Goal: Find specific page/section: Find specific page/section

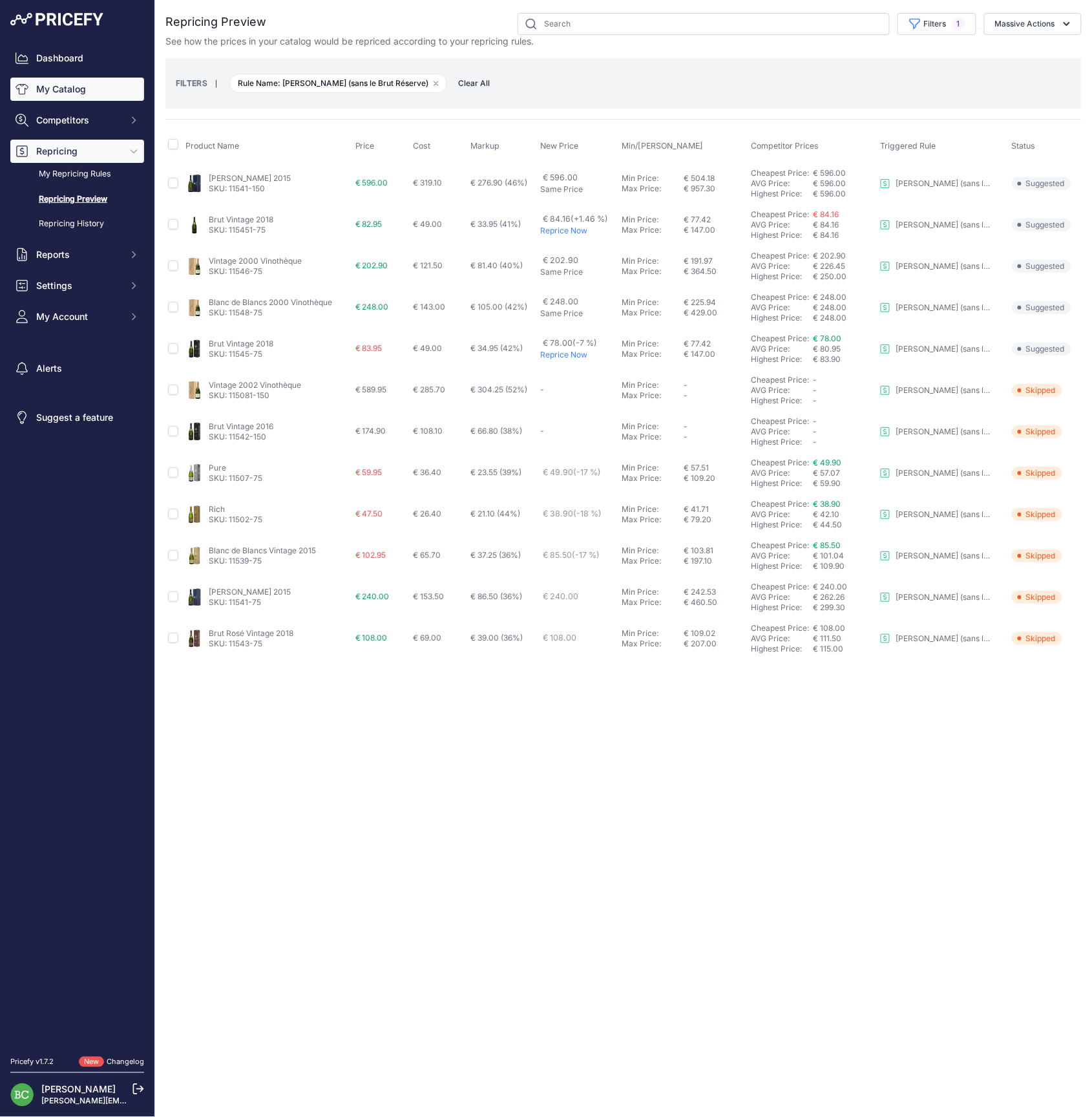
click at [56, 99] on link "My Catalog" at bounding box center [77, 89] width 134 height 24
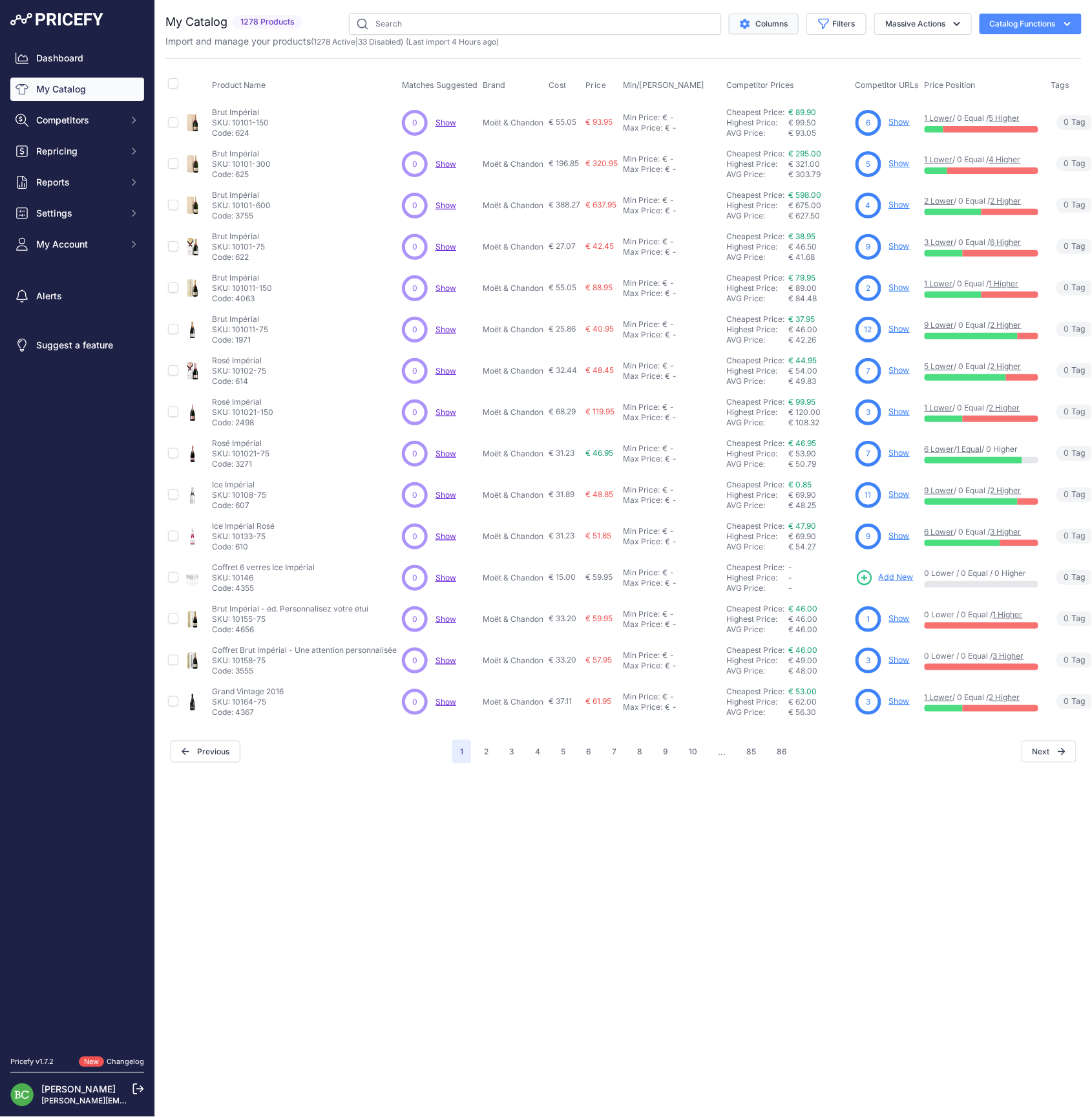
click at [761, 22] on button "Columns" at bounding box center [764, 24] width 70 height 21
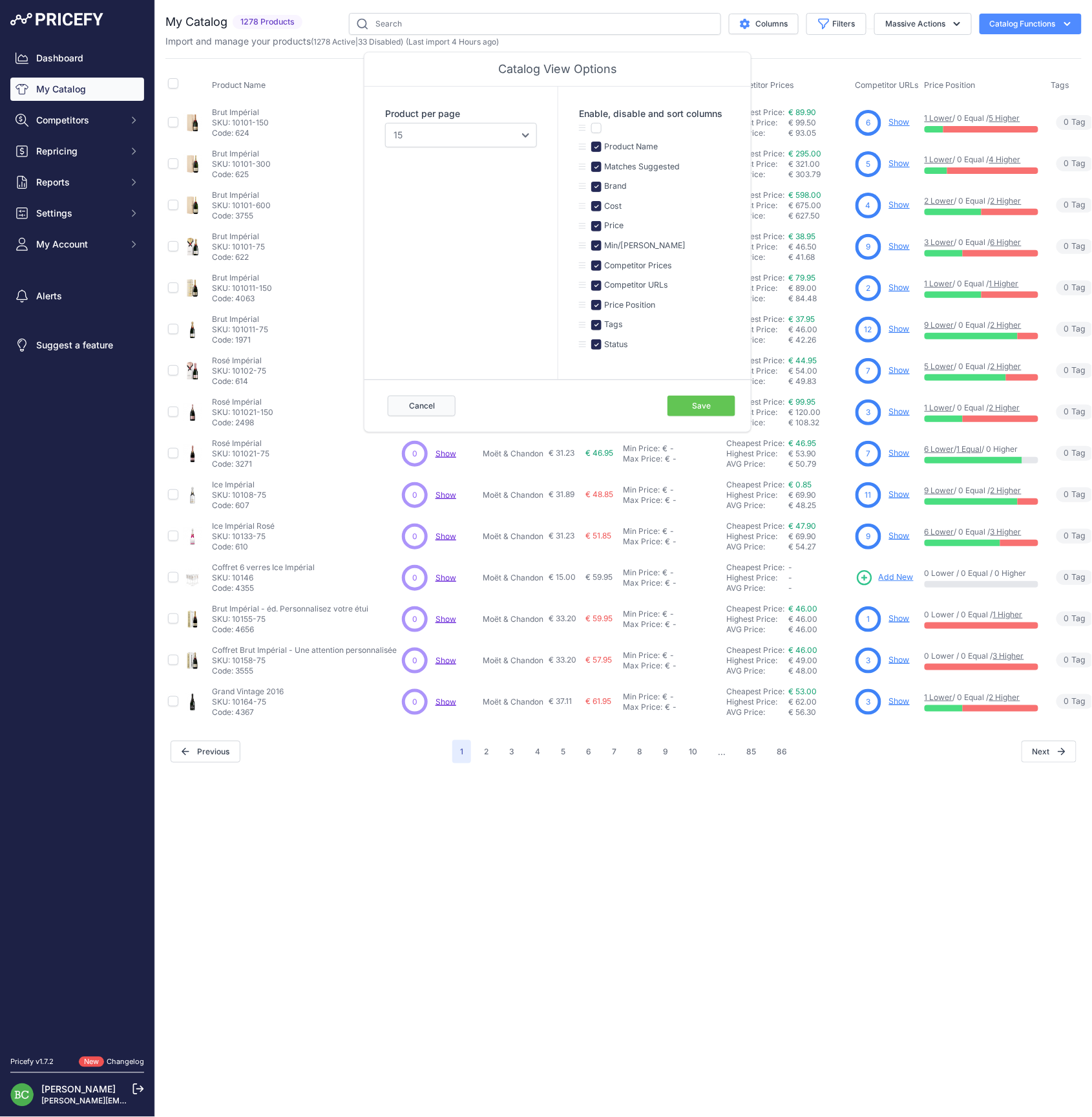
click at [419, 400] on button "Cancel" at bounding box center [421, 406] width 68 height 21
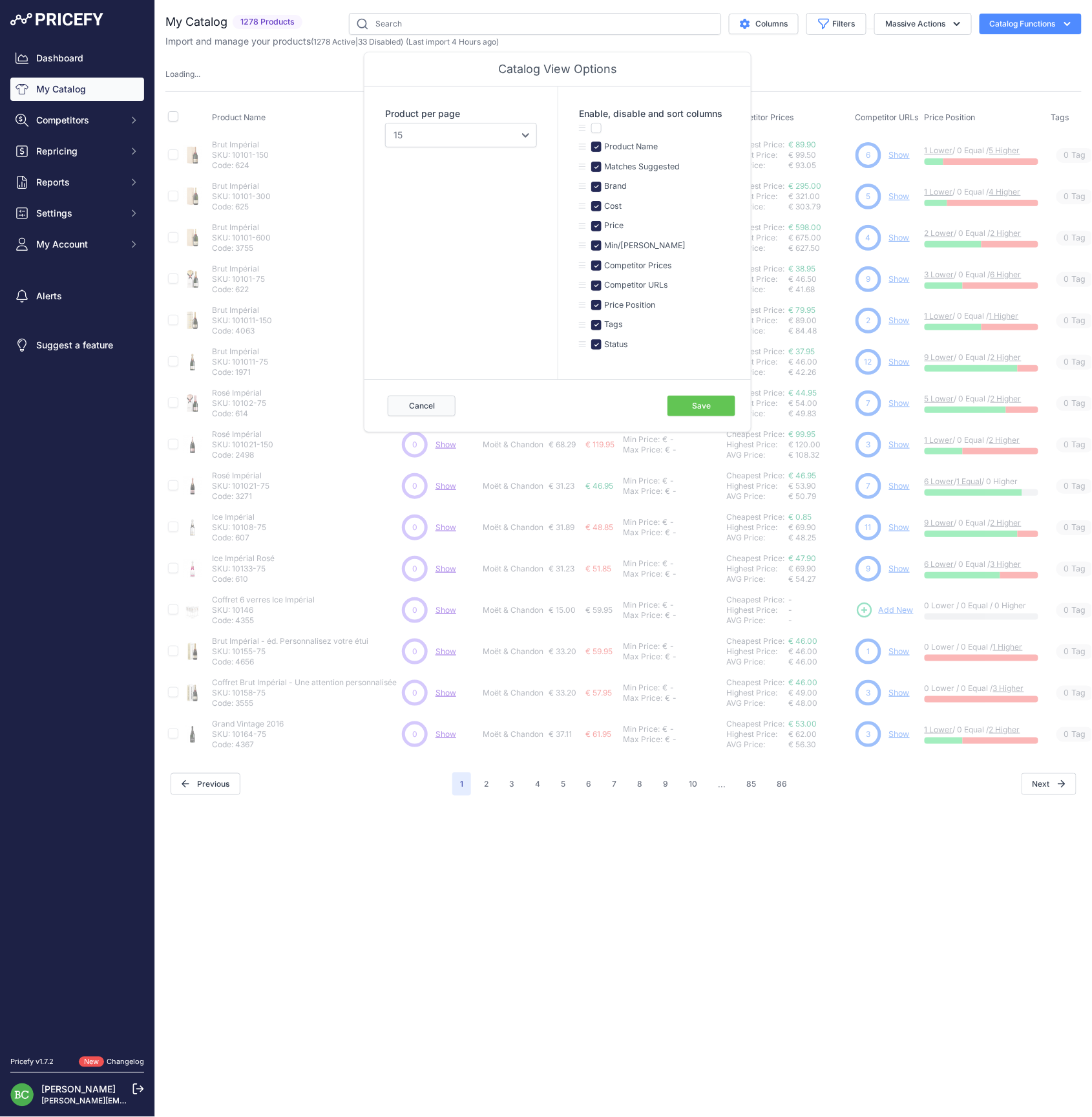
click at [430, 397] on button "Cancel" at bounding box center [421, 406] width 68 height 21
click at [851, 26] on button "Filters" at bounding box center [836, 24] width 60 height 22
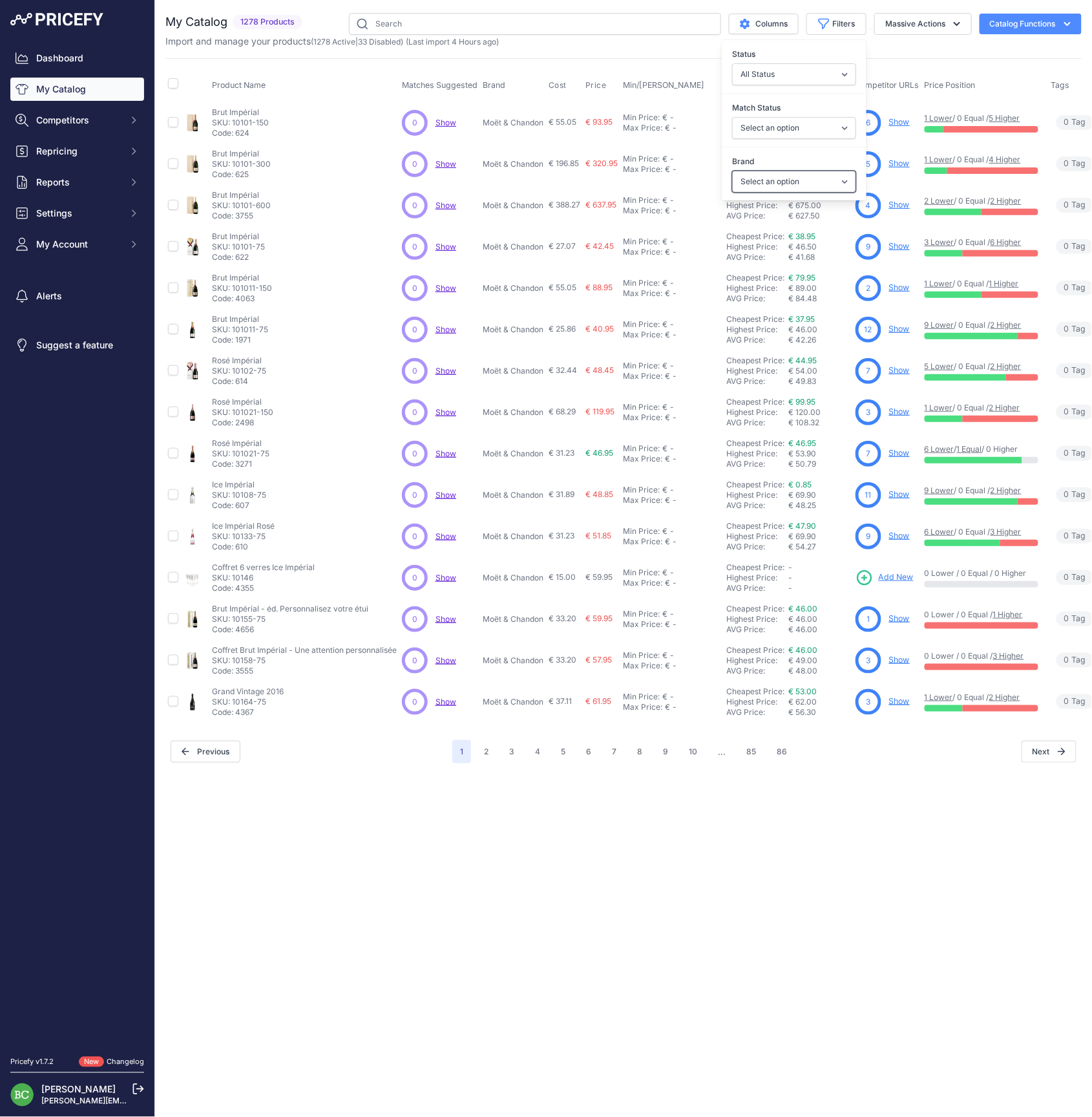
select select "Pommery"
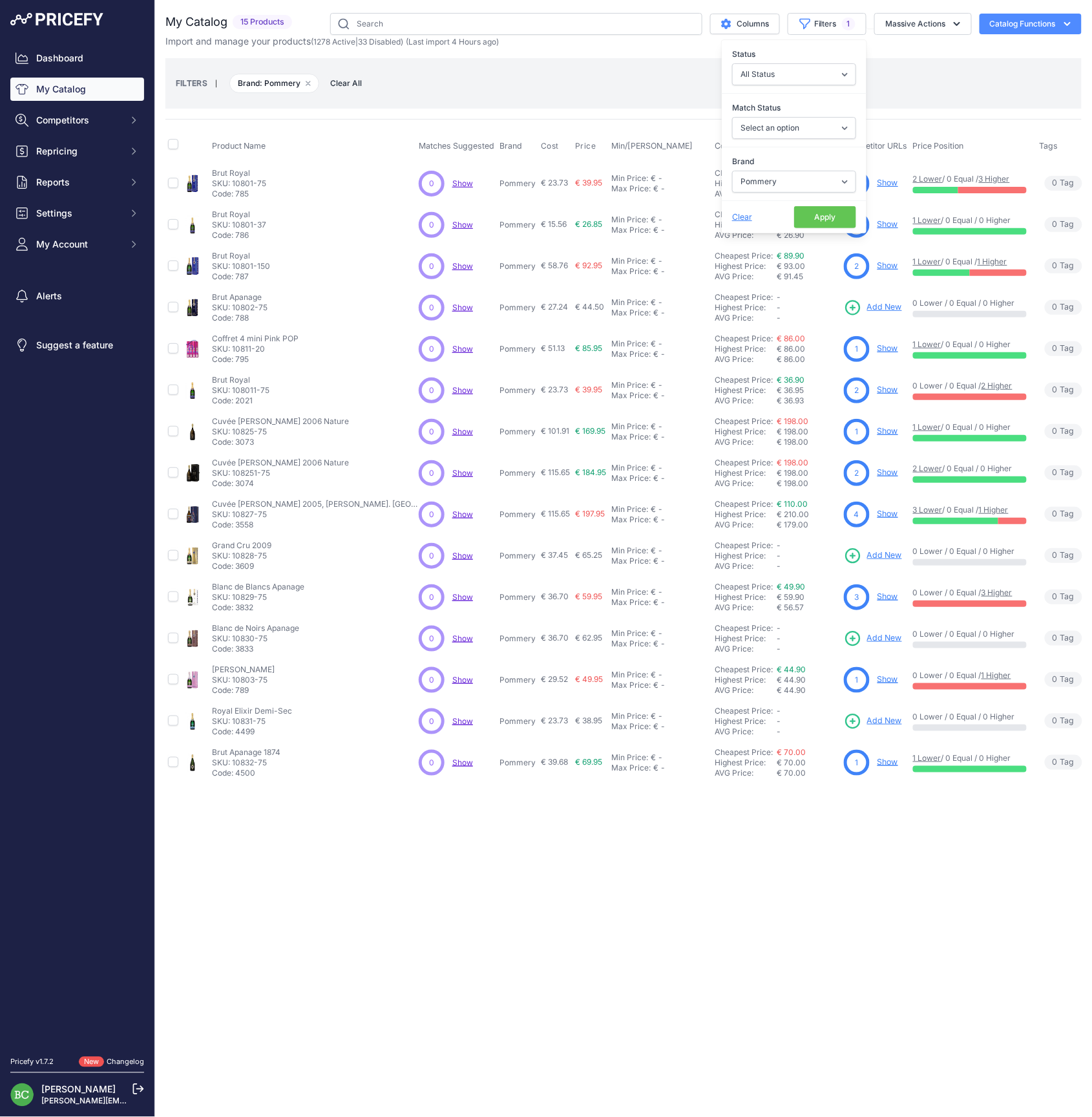
click at [814, 221] on button "Apply" at bounding box center [826, 217] width 63 height 22
click at [878, 182] on link "Show" at bounding box center [888, 183] width 21 height 9
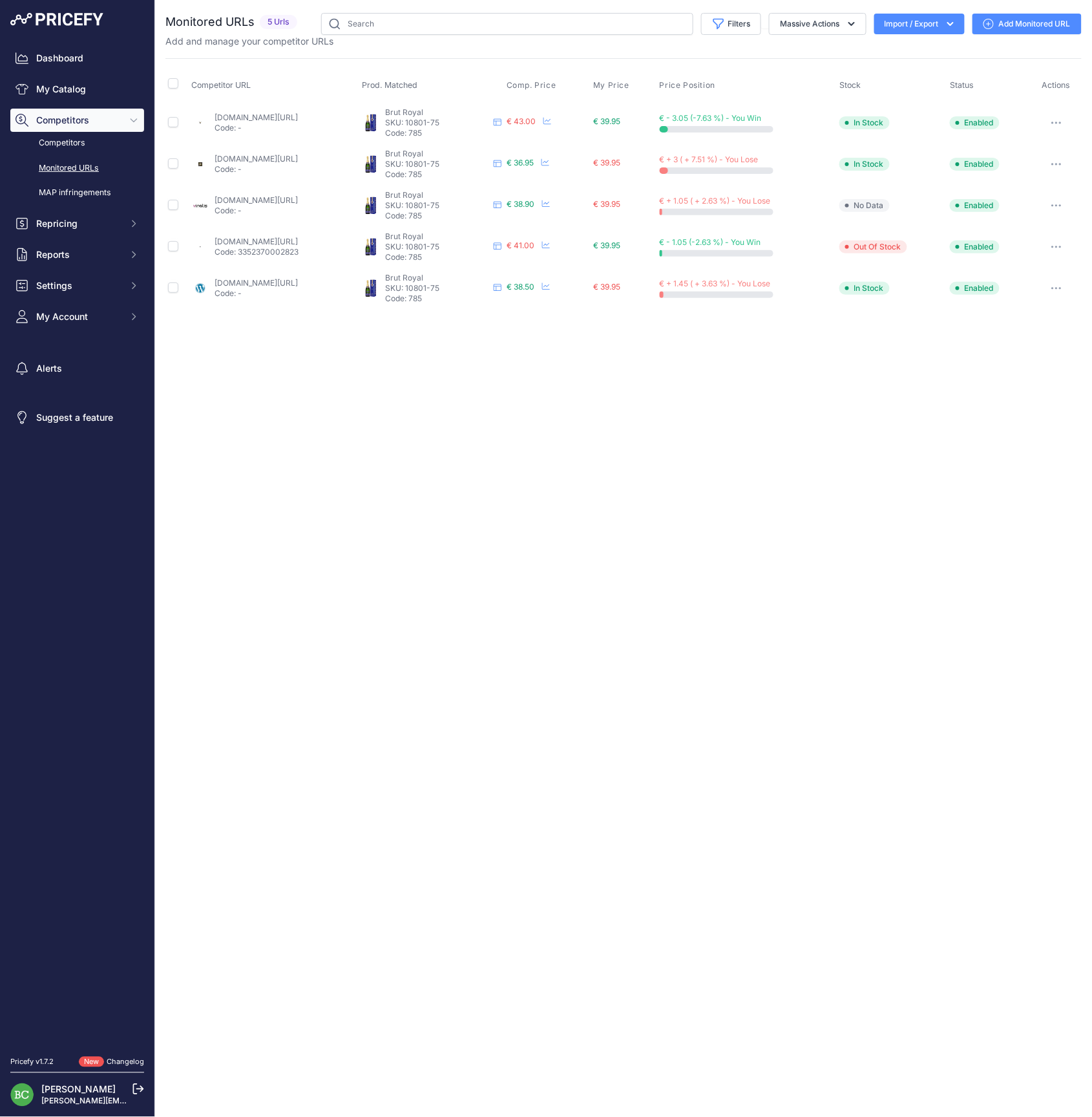
click at [234, 199] on link "vinatis.com/62908-champagne-pommery-brut-royal-en-etui?prirule_jdsnikfkfjsd=2676" at bounding box center [257, 200] width 83 height 9
click at [68, 91] on link "My Catalog" at bounding box center [77, 89] width 134 height 24
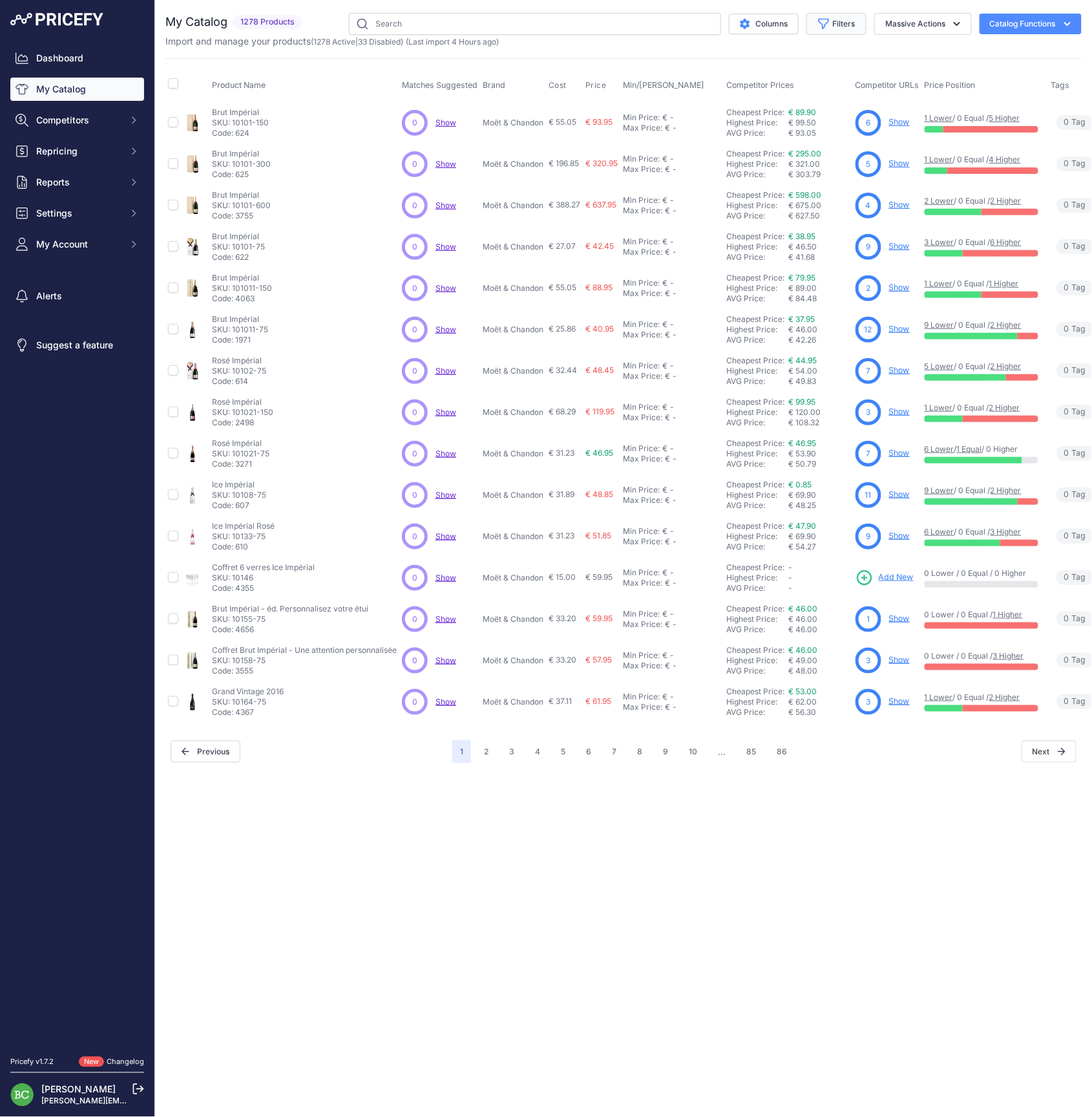
click at [831, 24] on button "Filters" at bounding box center [836, 24] width 60 height 22
select select "Ruinart"
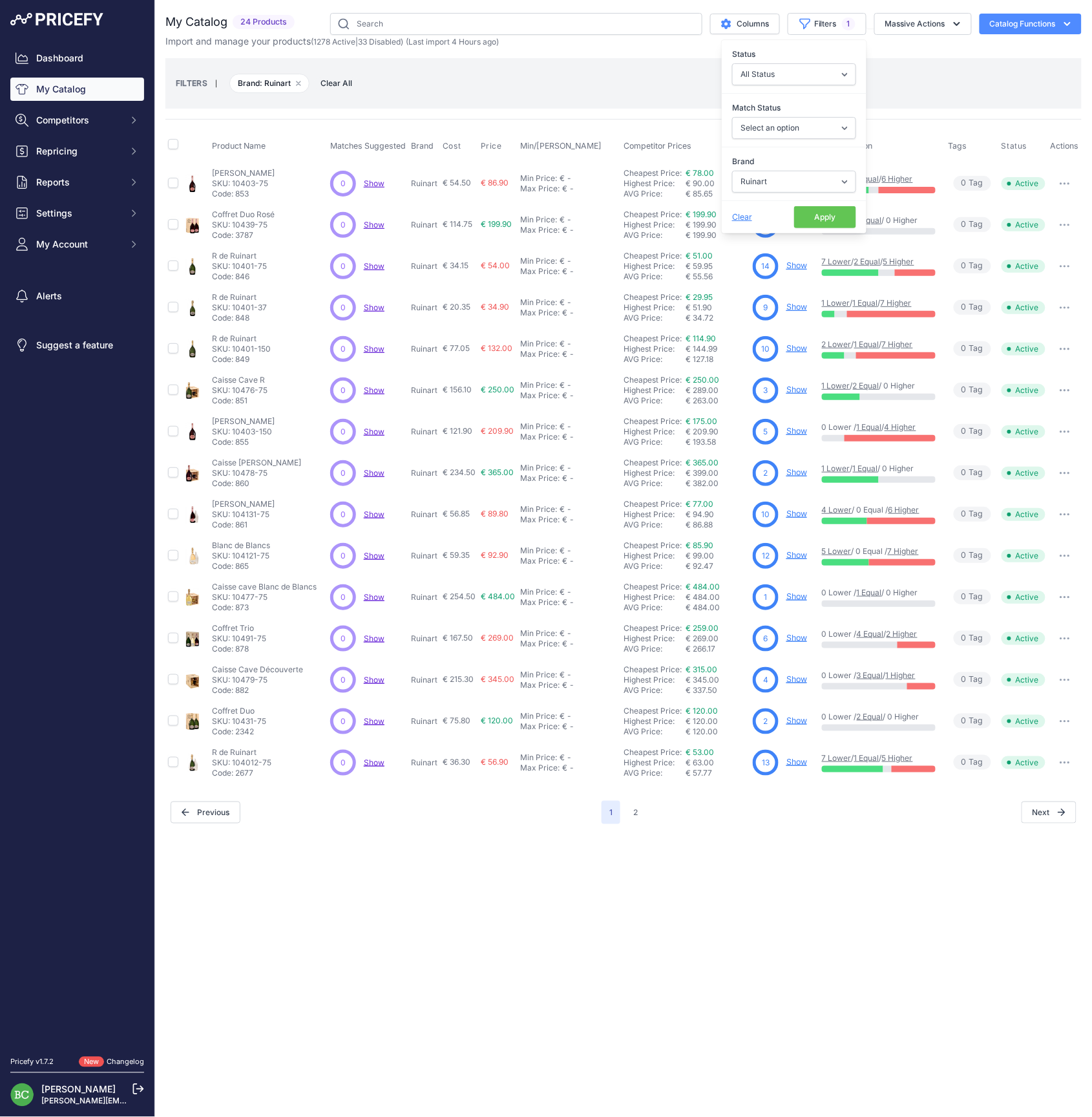
click at [636, 811] on button "2" at bounding box center [636, 813] width 20 height 24
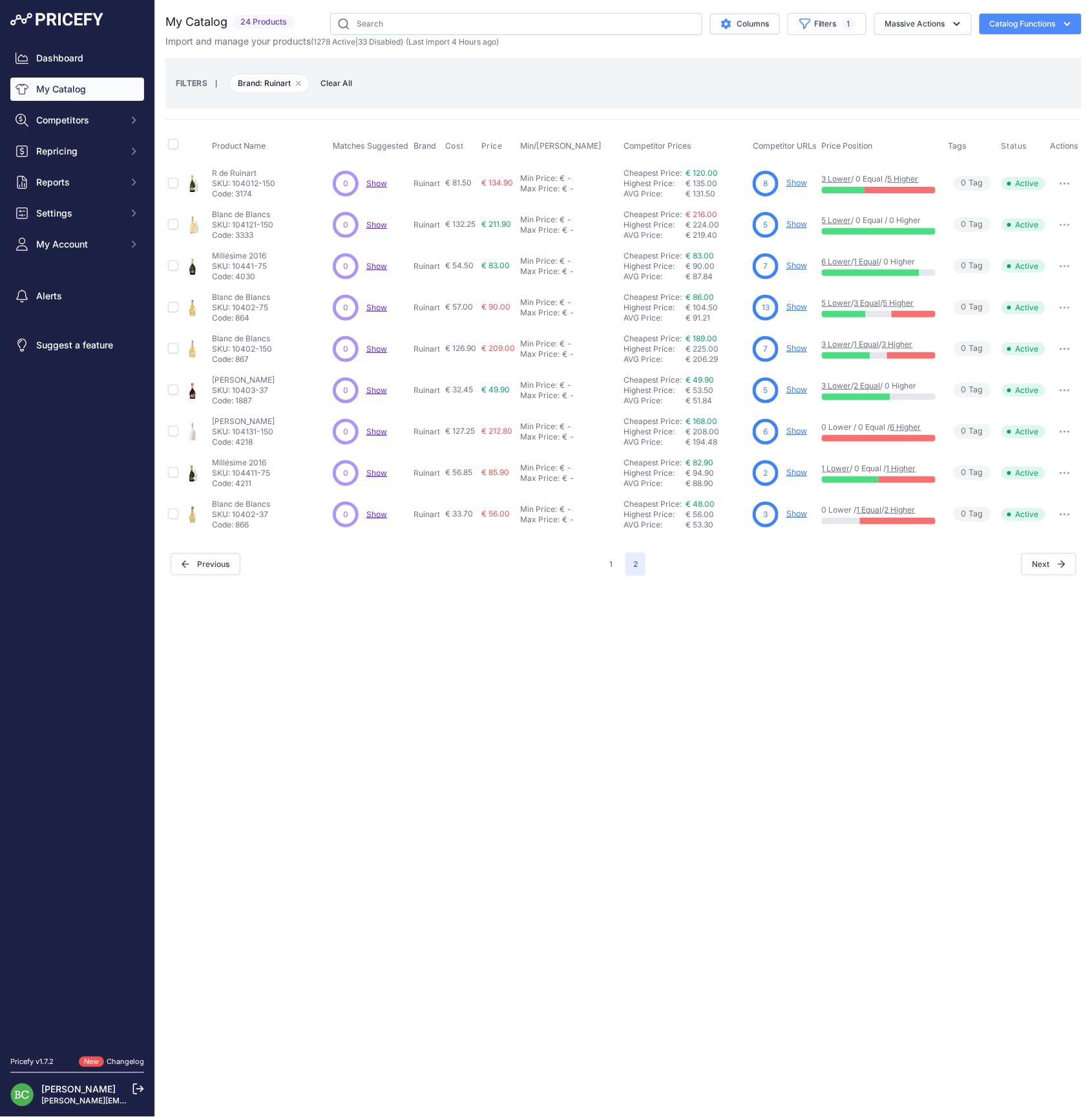
click at [795, 472] on link "Show" at bounding box center [797, 472] width 21 height 9
click at [800, 265] on link "Show" at bounding box center [797, 265] width 21 height 9
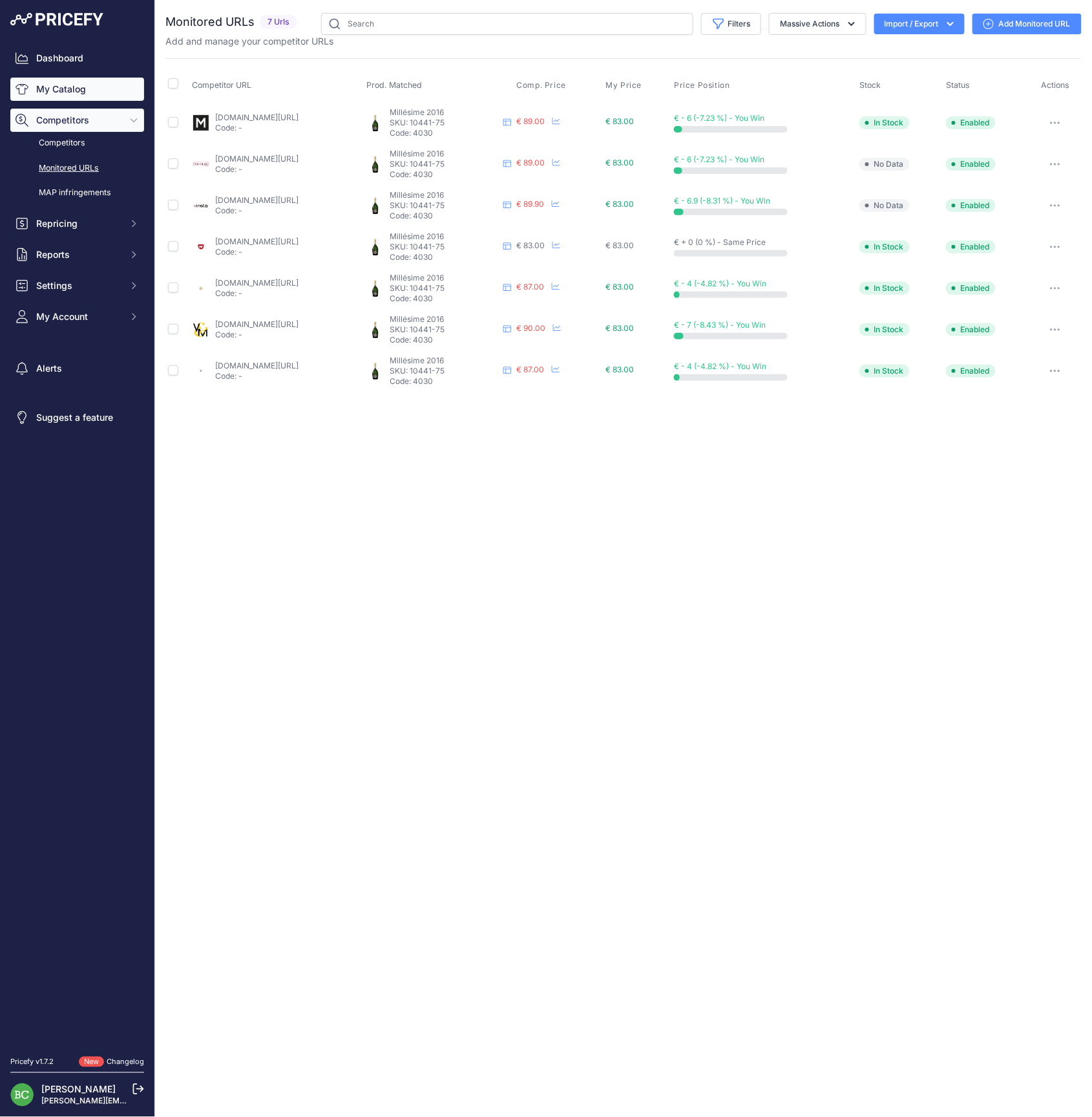
click at [50, 97] on link "My Catalog" at bounding box center [77, 89] width 134 height 24
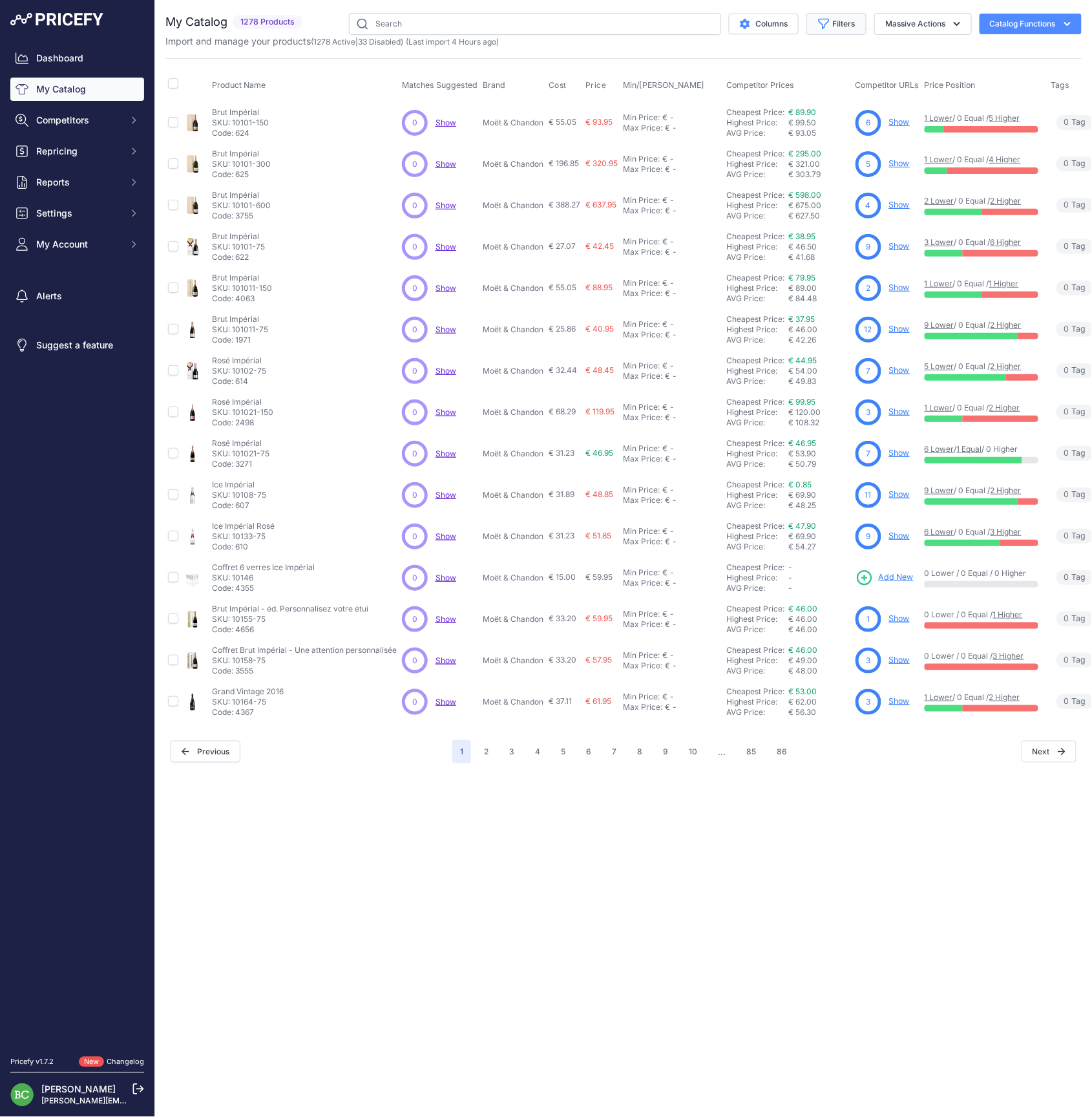
click at [835, 21] on button "Filters" at bounding box center [836, 24] width 60 height 22
select select "Moët & Chandon"
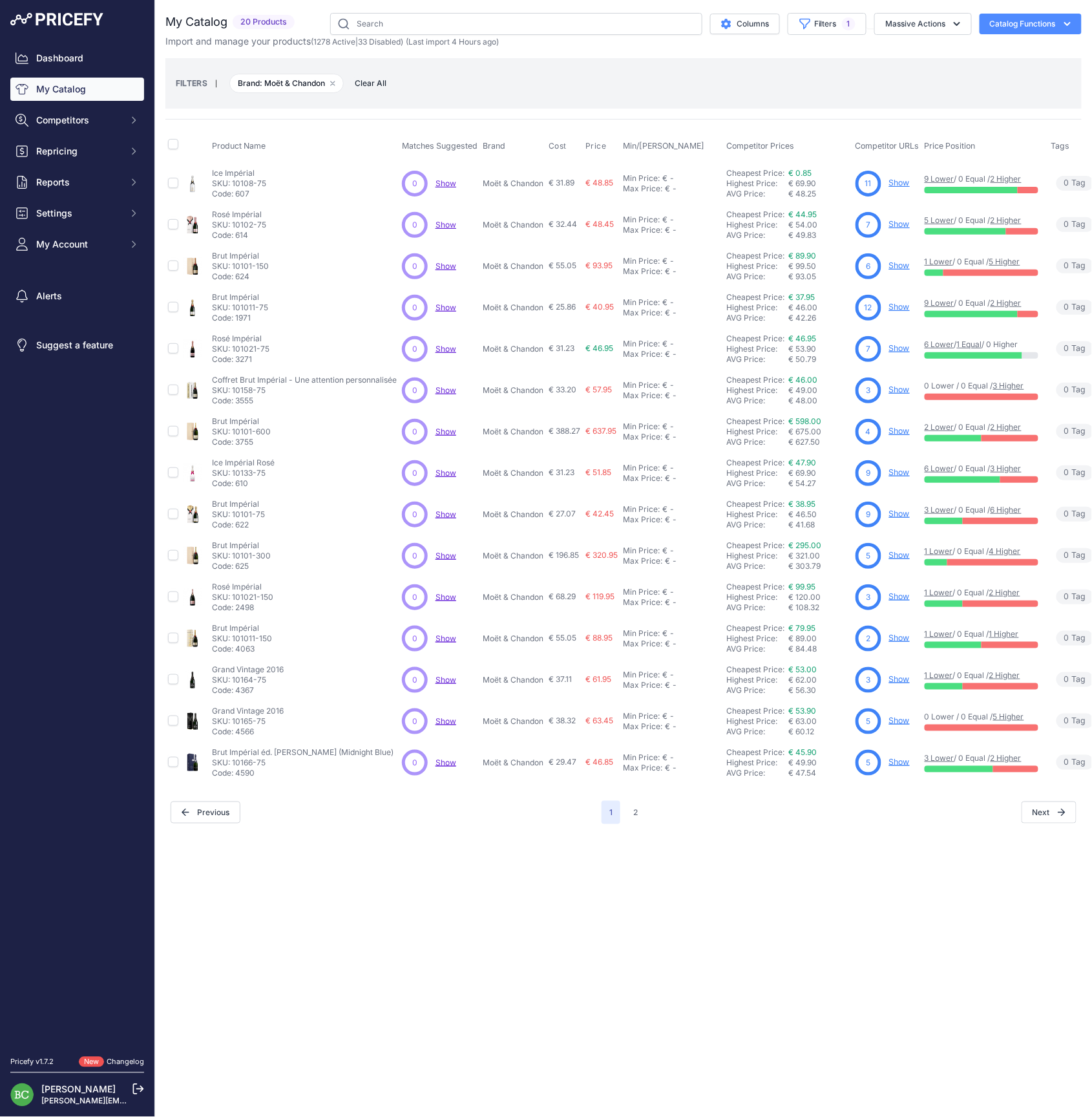
click at [903, 722] on link "Show" at bounding box center [900, 720] width 21 height 9
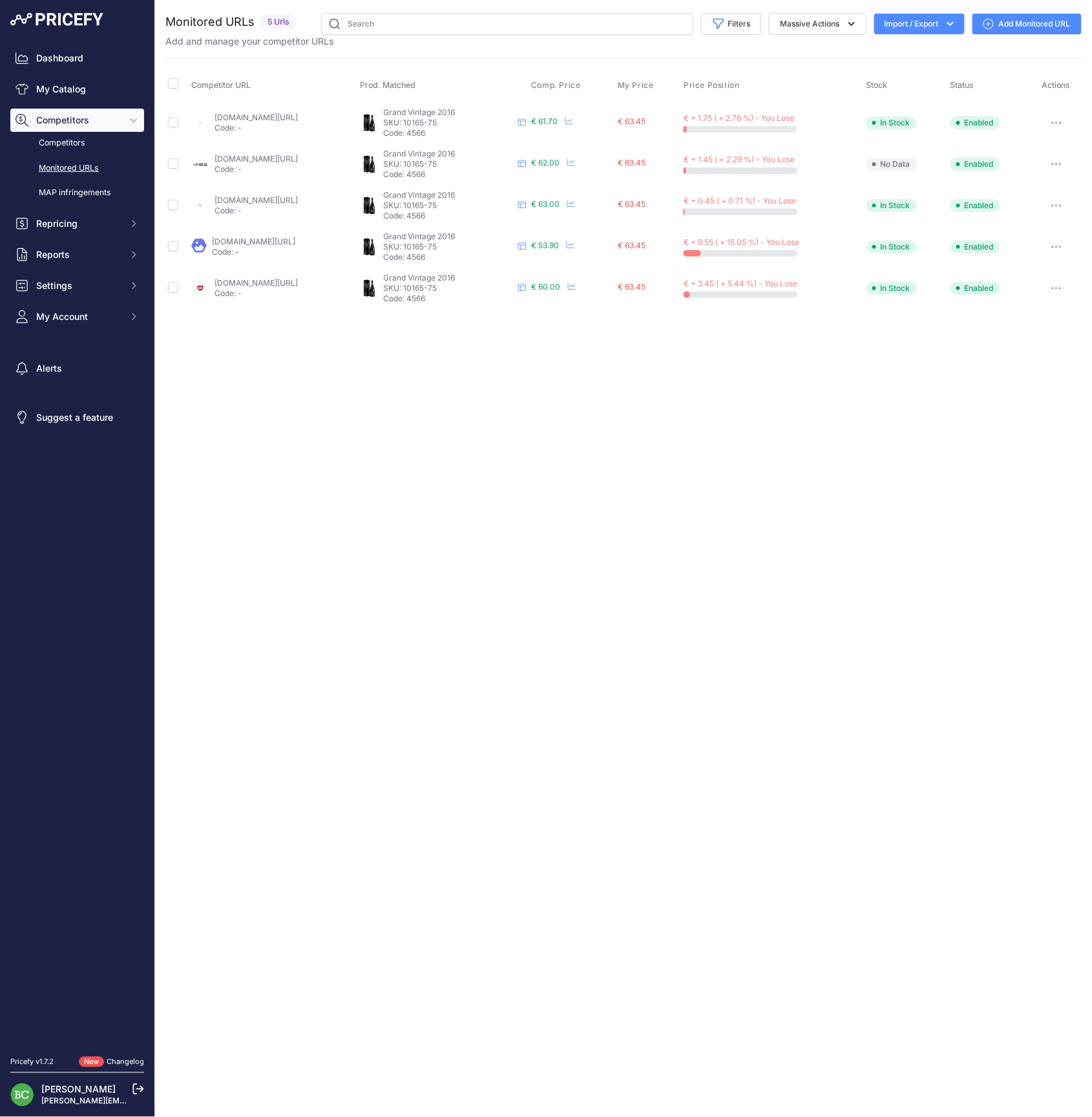
click at [247, 160] on link "vinatis.com/id-73038-champagne-moet-chandon-grand-vintage-2016-en-etui?prirule_…" at bounding box center [257, 158] width 83 height 9
click at [68, 97] on link "My Catalog" at bounding box center [77, 89] width 134 height 24
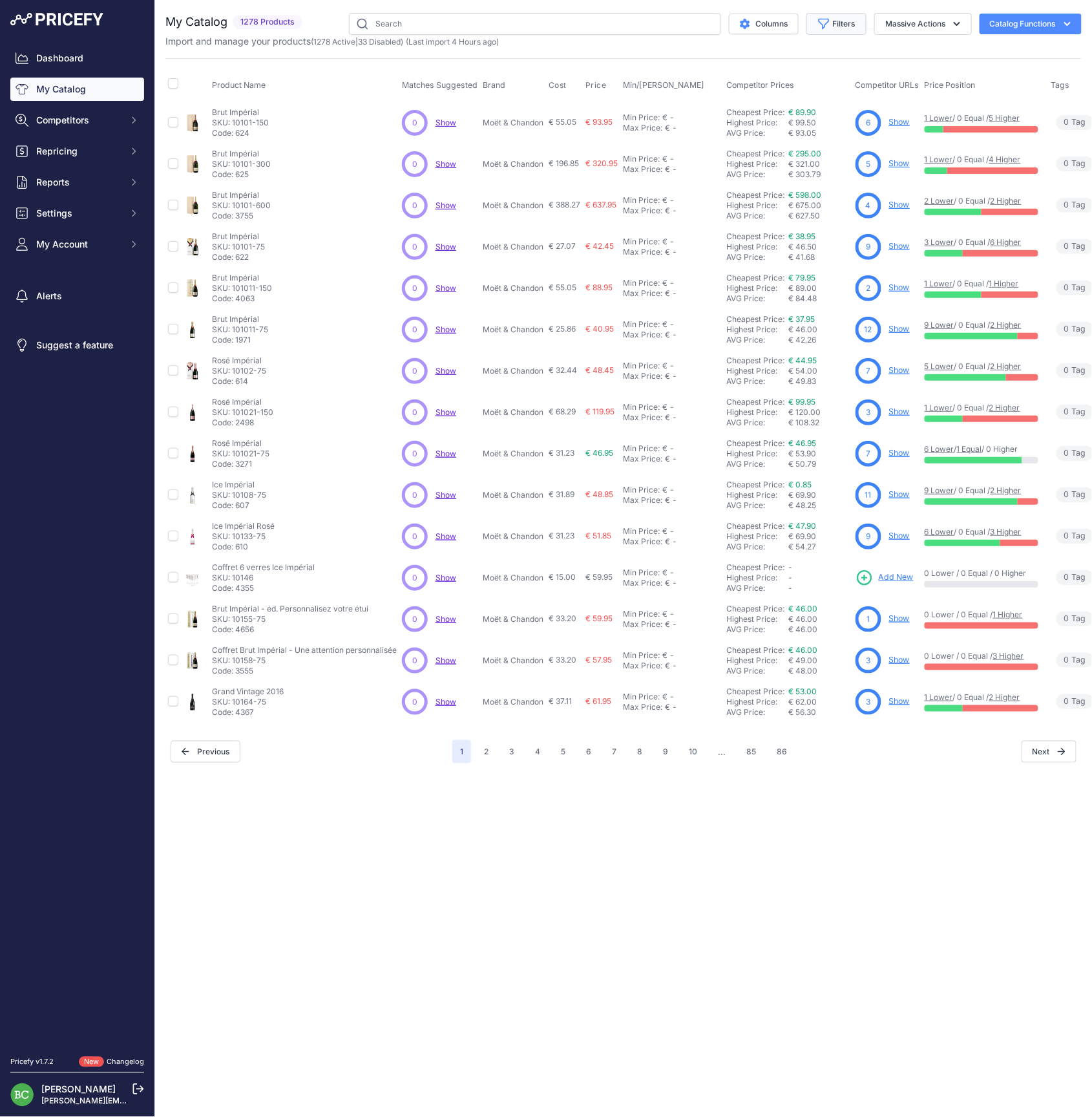
click at [846, 19] on button "Filters" at bounding box center [836, 24] width 60 height 22
click at [836, 24] on button "Filters" at bounding box center [836, 24] width 60 height 22
click at [823, 24] on icon "button" at bounding box center [824, 24] width 13 height 13
select select "[PERSON_NAME]"
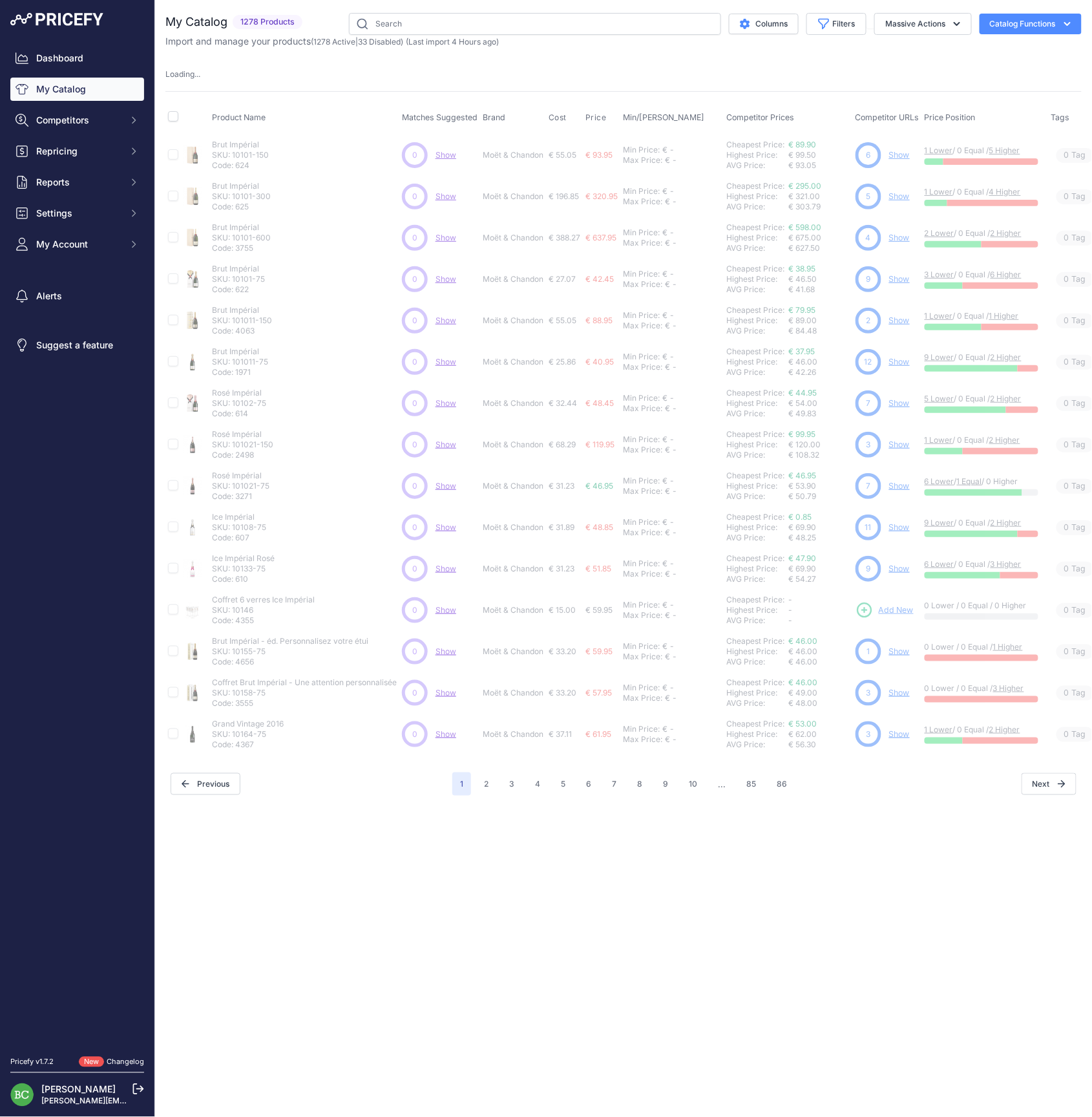
click at [503, 916] on div "Close You are not connected to the internet." at bounding box center [624, 558] width 938 height 1117
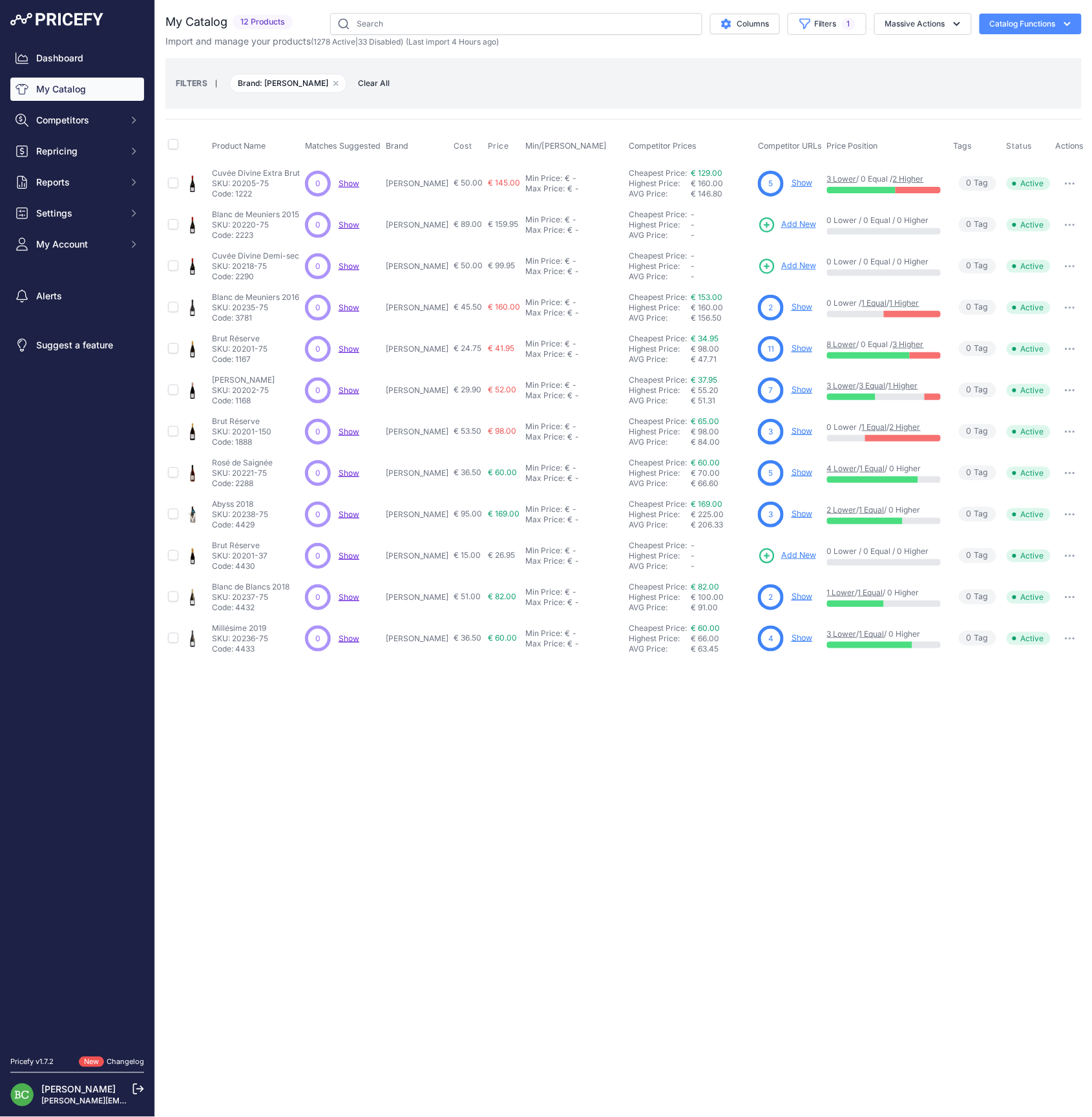
click at [799, 350] on link "Show" at bounding box center [802, 348] width 21 height 9
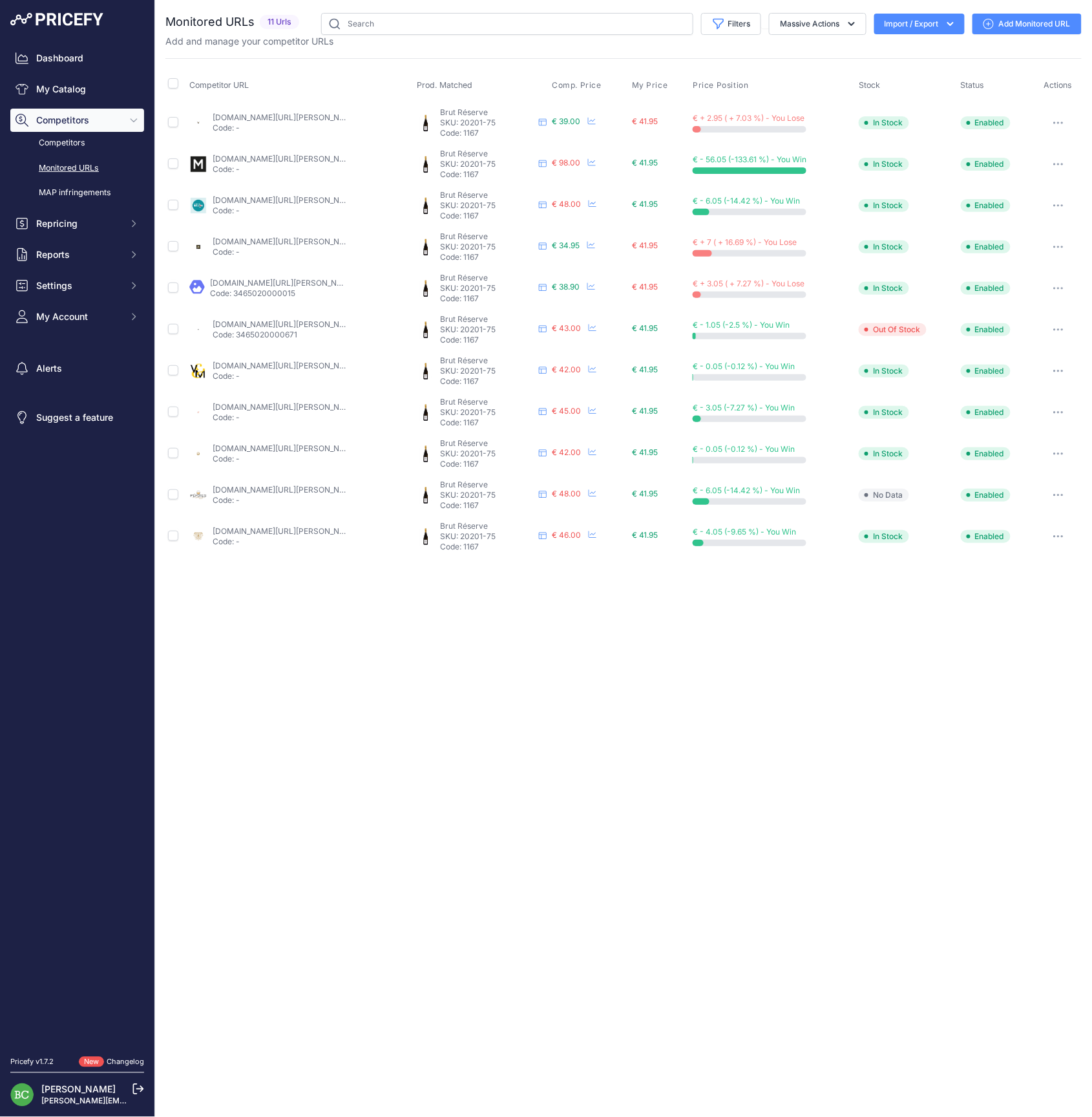
click at [227, 487] on link "[DOMAIN_NAME][URL][PERSON_NAME]" at bounding box center [286, 490] width 146 height 9
